Goal: Task Accomplishment & Management: Complete application form

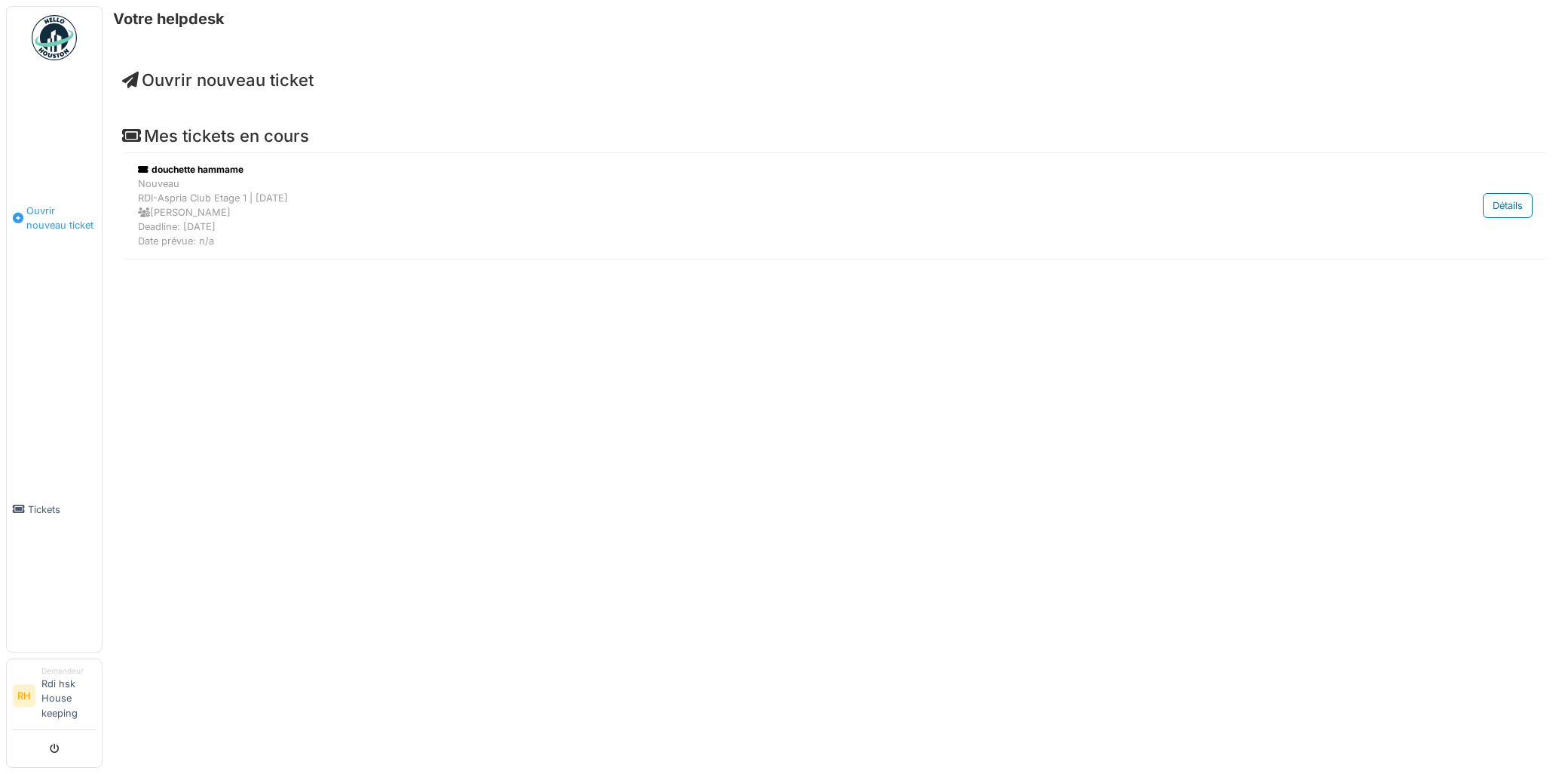
click at [44, 220] on span "Ouvrir nouveau ticket" at bounding box center [61, 218] width 69 height 29
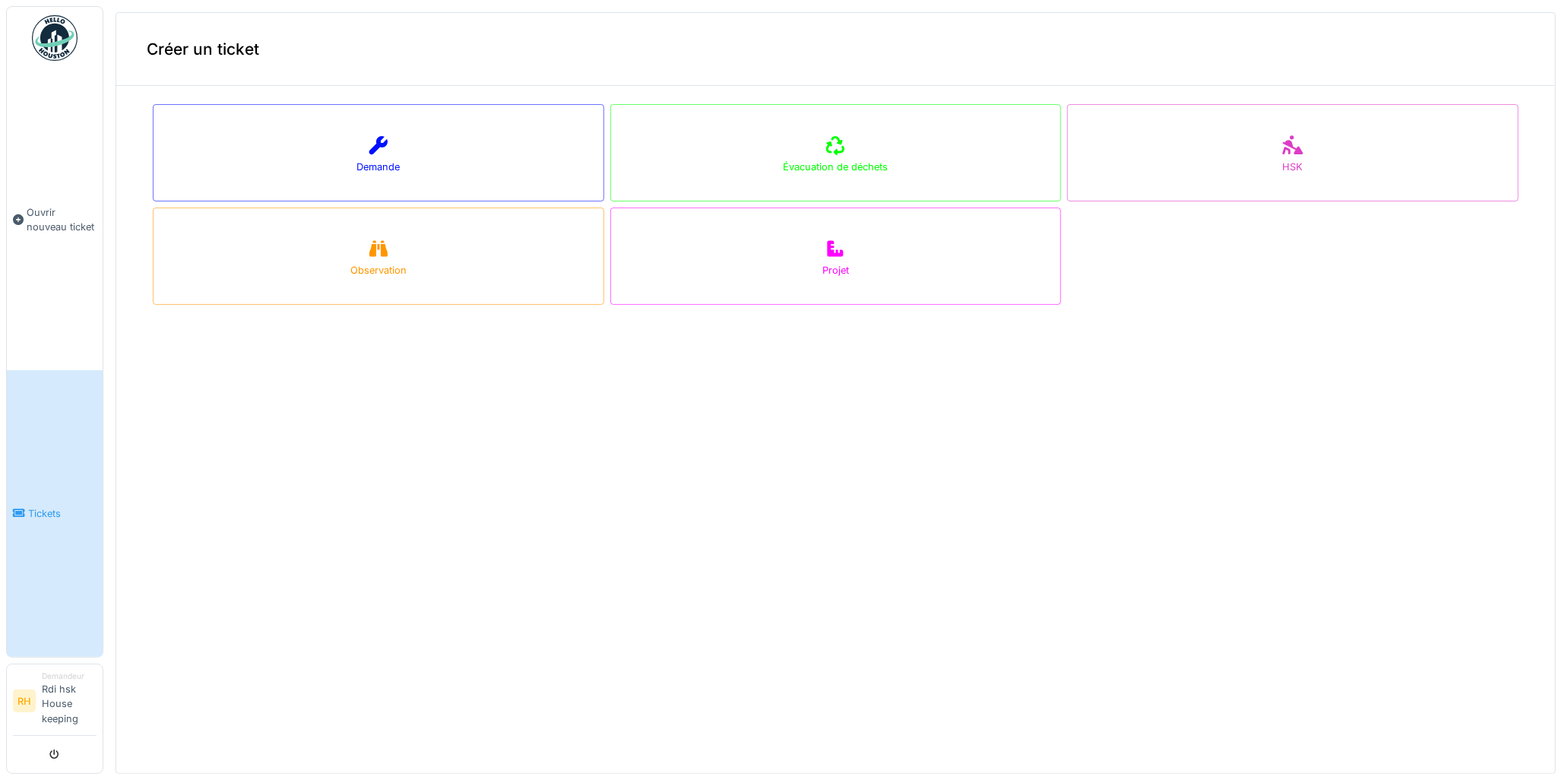
click at [26, 540] on link "Tickets" at bounding box center [54, 512] width 96 height 286
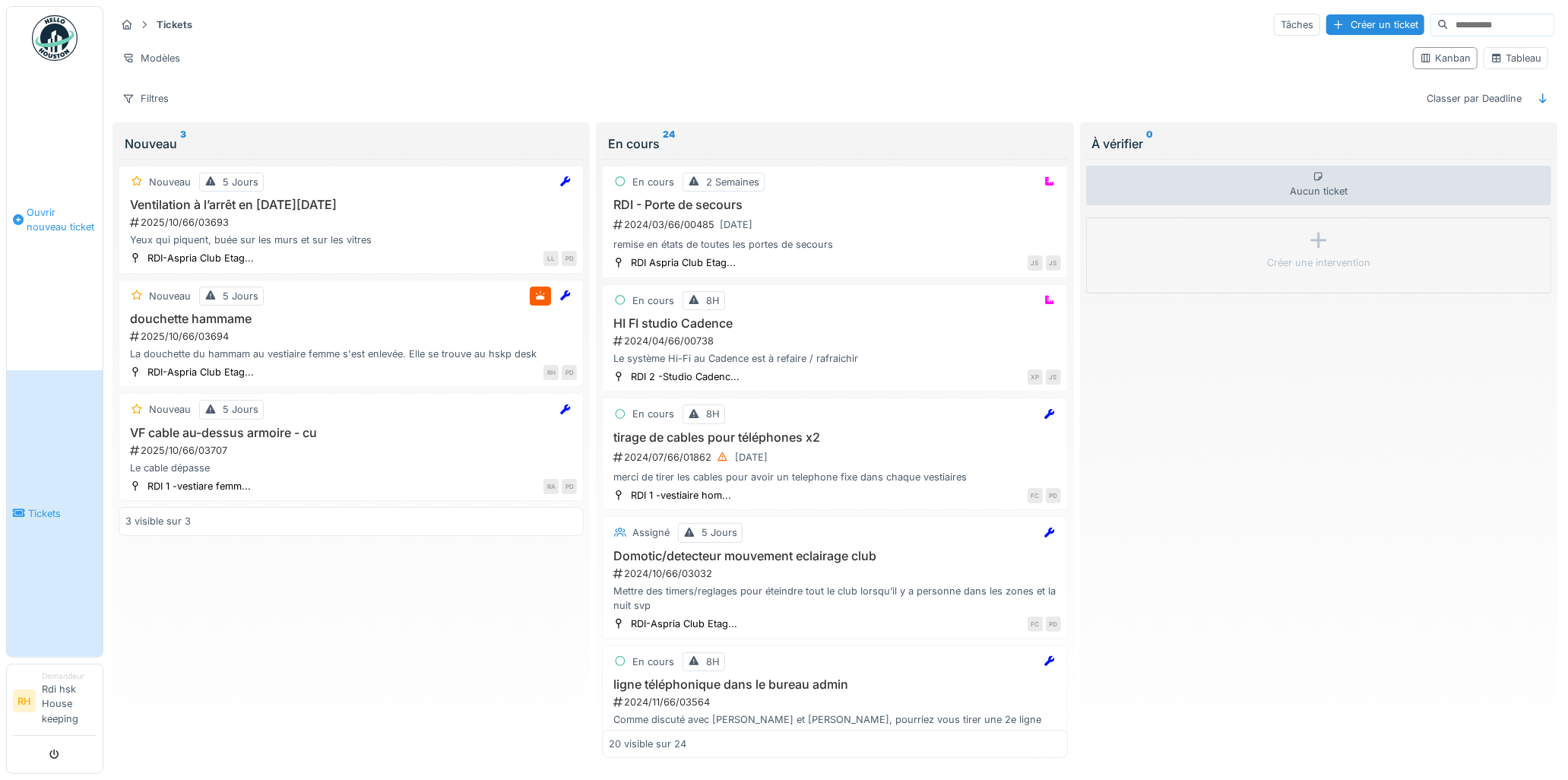
click at [55, 183] on link "Ouvrir nouveau ticket" at bounding box center [54, 219] width 96 height 301
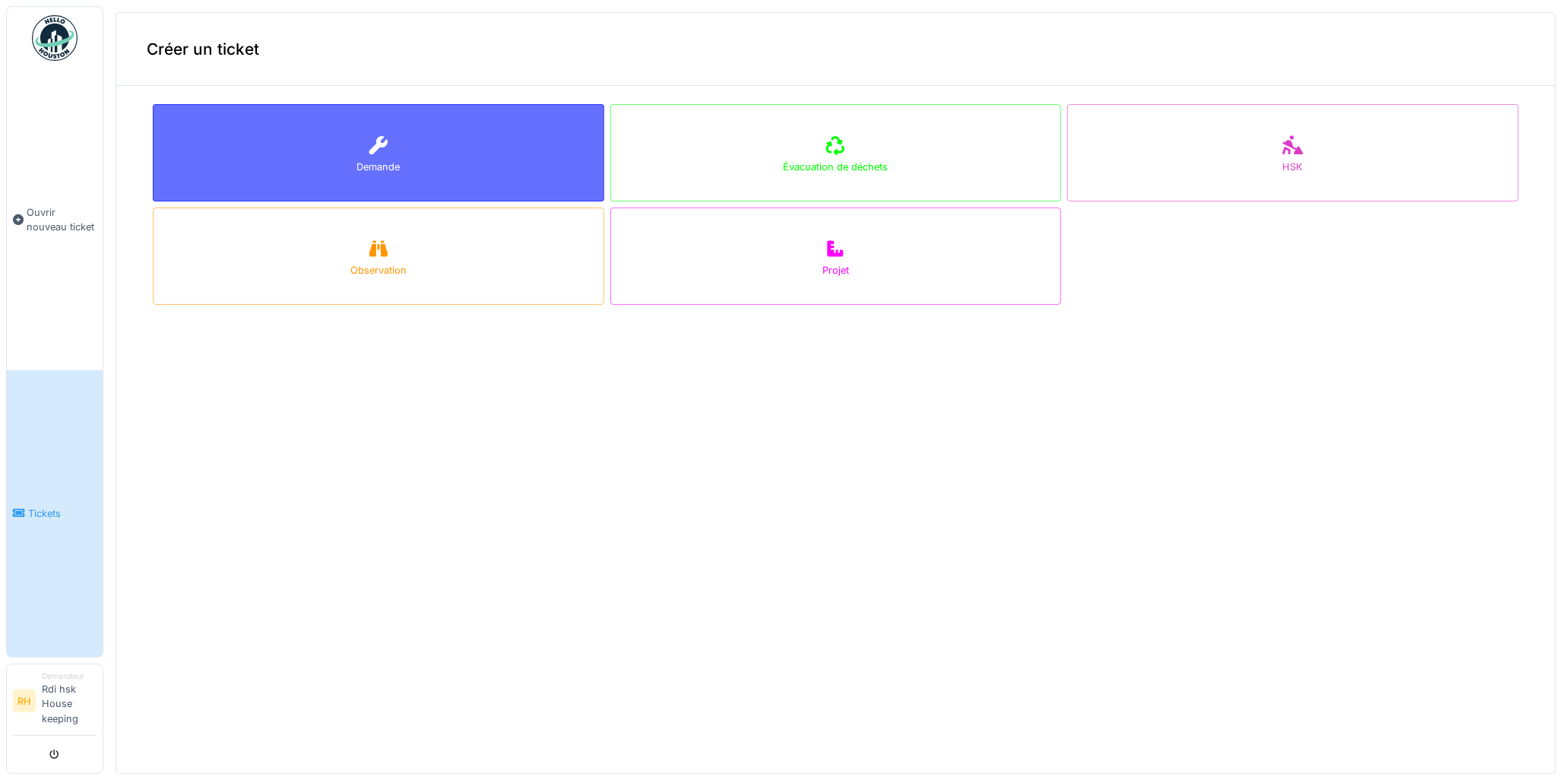
click at [390, 184] on div "Demande" at bounding box center [379, 152] width 452 height 97
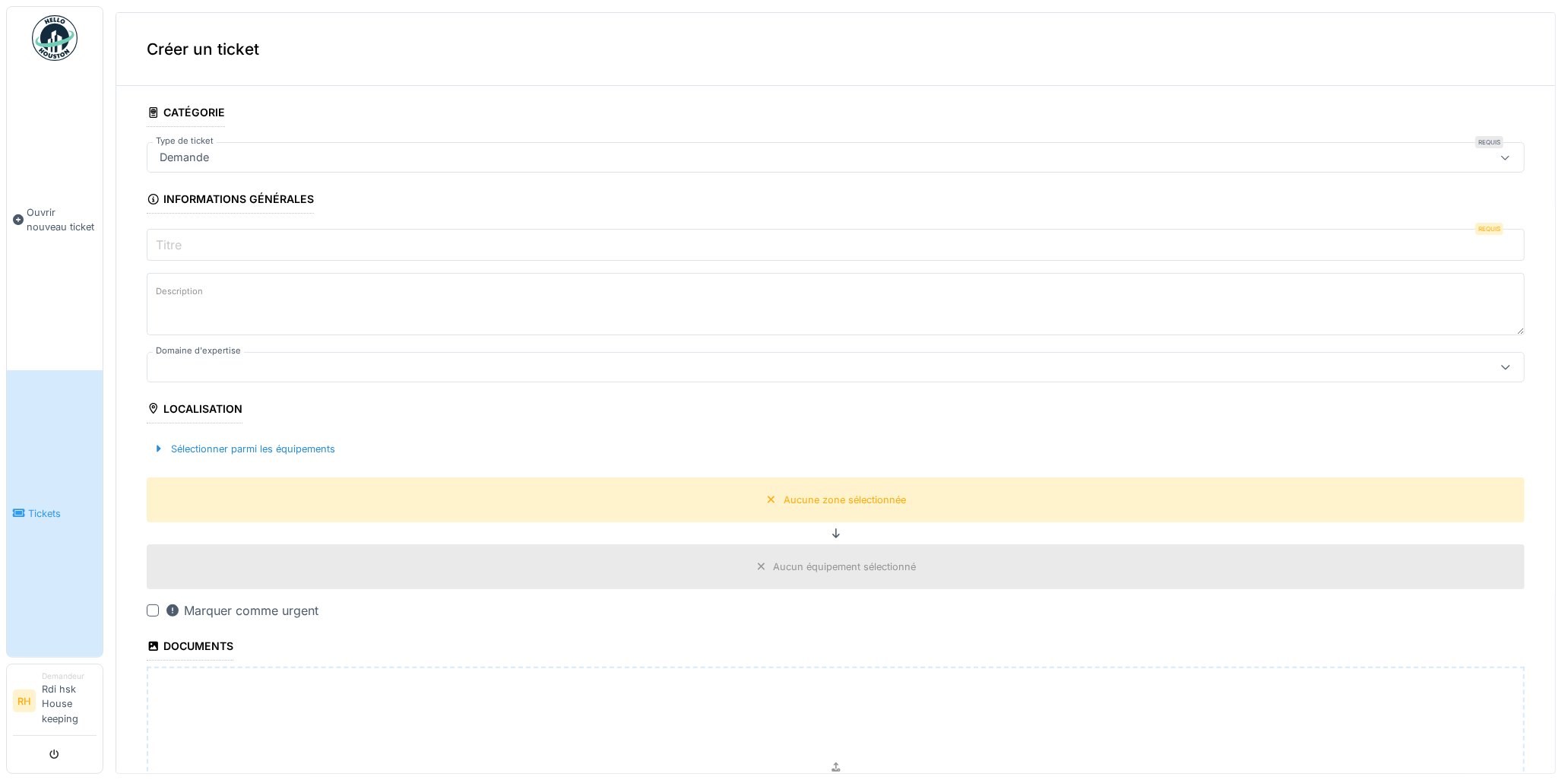
click at [347, 156] on div "Demande" at bounding box center [761, 158] width 1216 height 17
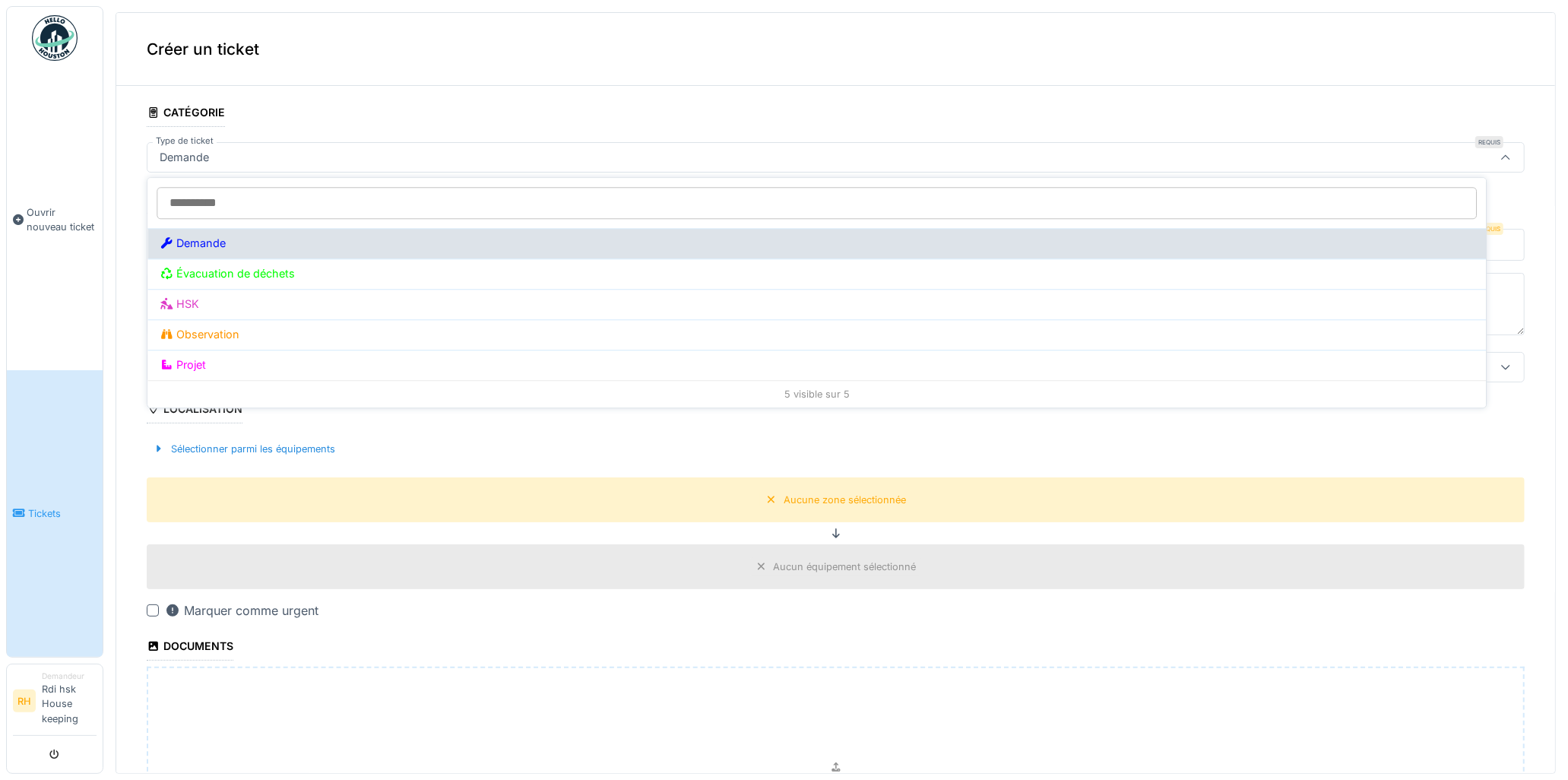
click at [340, 245] on div "Demande" at bounding box center [817, 243] width 1315 height 17
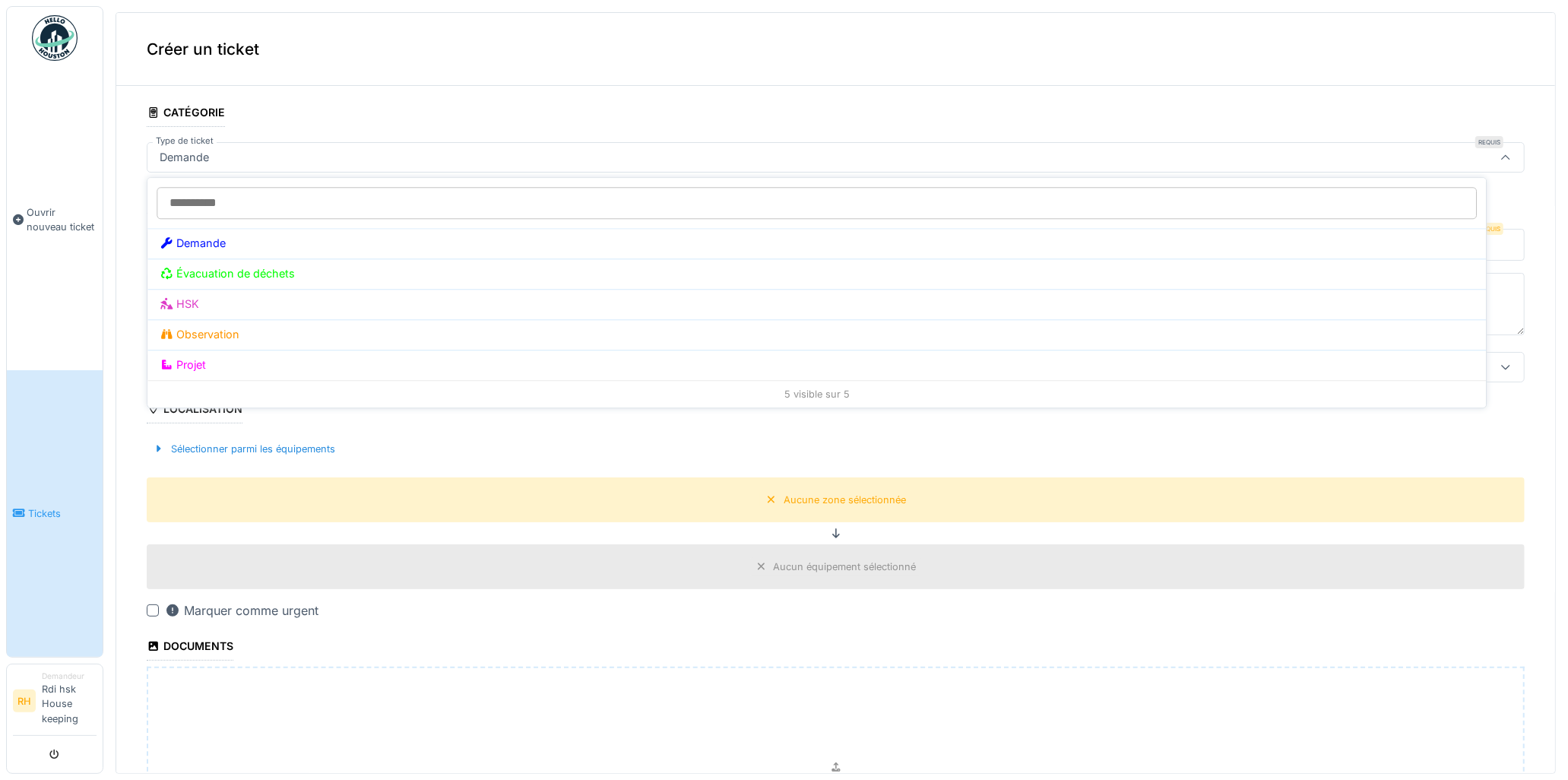
click at [412, 149] on div "Demande" at bounding box center [761, 158] width 1216 height 17
click at [287, 243] on input "Titre" at bounding box center [835, 245] width 1378 height 32
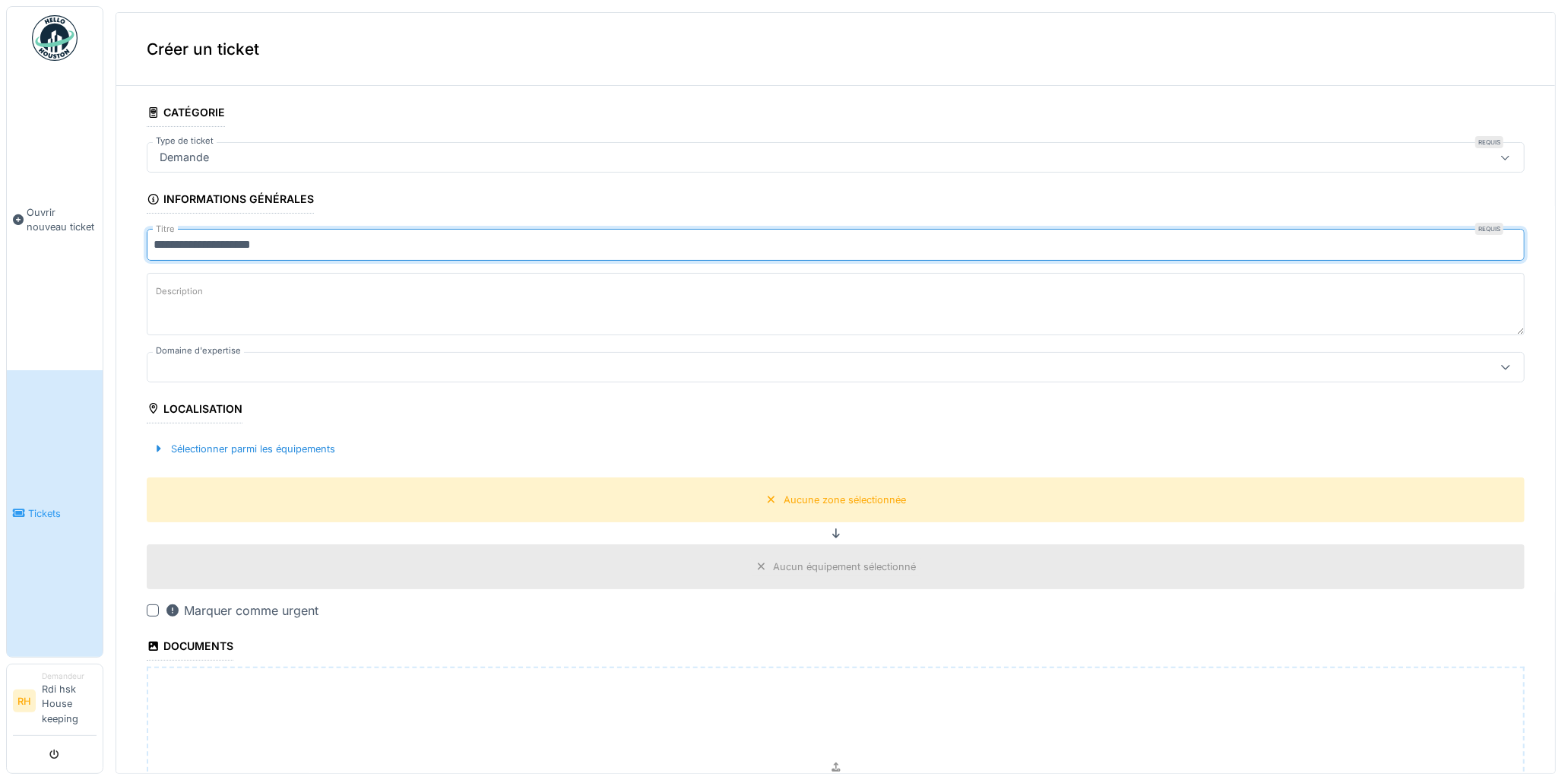
type input "**********"
click at [297, 285] on textarea "Description" at bounding box center [835, 304] width 1378 height 62
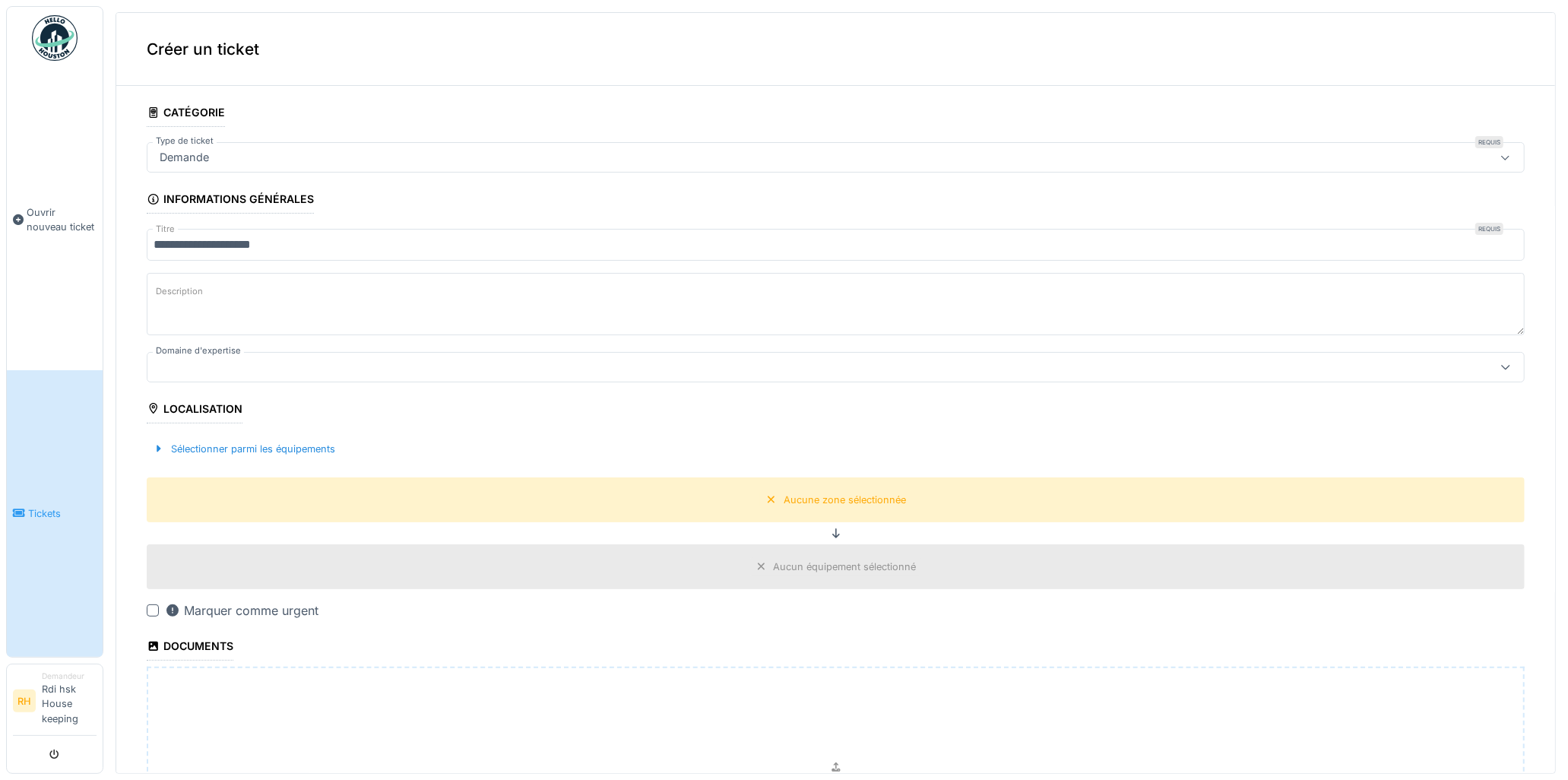
click at [313, 286] on textarea "Description" at bounding box center [835, 304] width 1378 height 62
